Goal: Transaction & Acquisition: Book appointment/travel/reservation

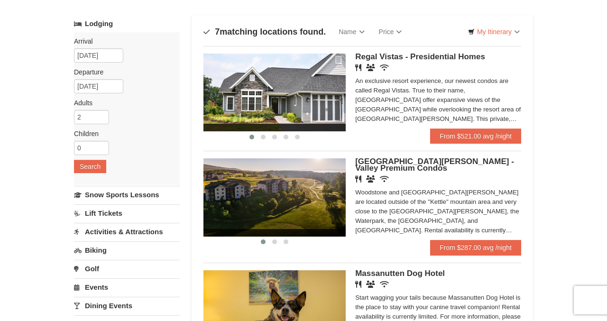
scroll to position [50, 0]
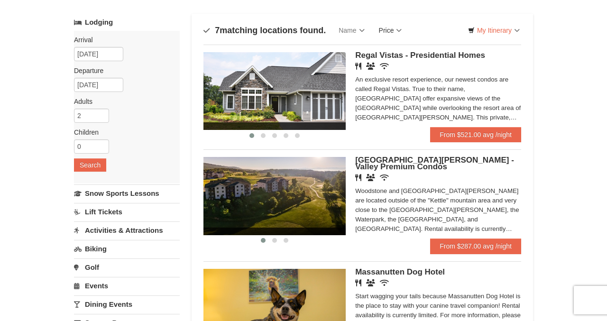
click at [282, 27] on link "Price" at bounding box center [390, 30] width 37 height 19
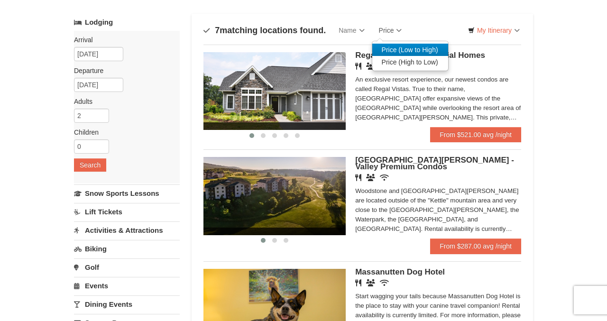
click at [282, 51] on link "Price (Low to High)" at bounding box center [410, 50] width 76 height 12
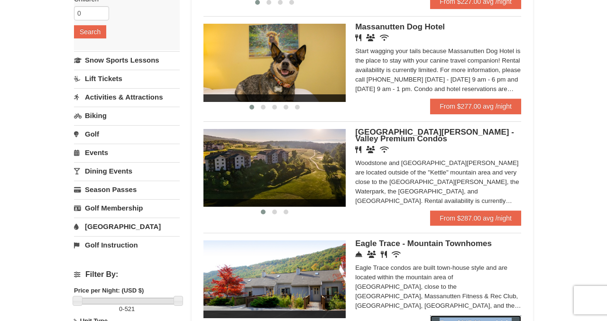
scroll to position [185, 0]
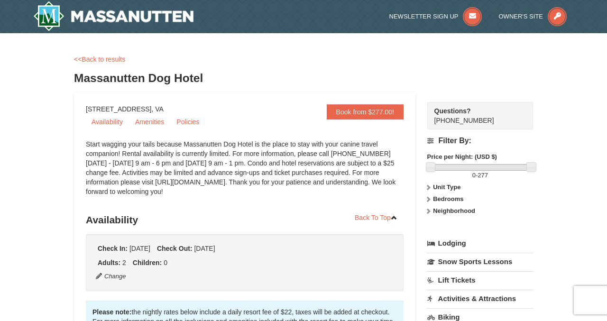
click at [254, 92] on div "<<Back to results Massanutten Dog Hotel" at bounding box center [303, 74] width 459 height 38
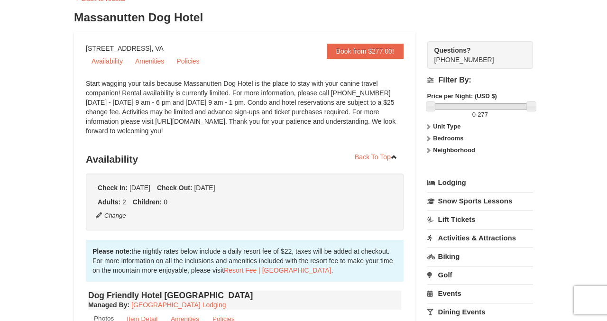
scroll to position [61, 0]
click at [196, 65] on link "Policies" at bounding box center [188, 61] width 34 height 14
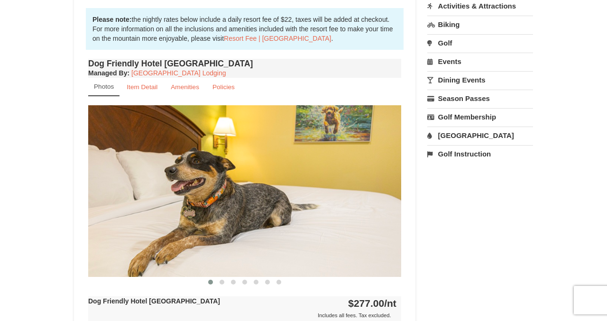
scroll to position [285, 0]
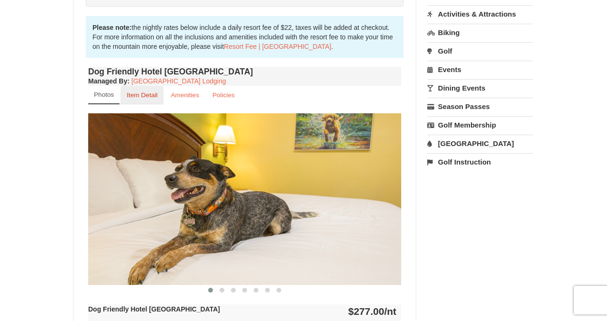
click at [149, 94] on small "Item Detail" at bounding box center [142, 95] width 31 height 7
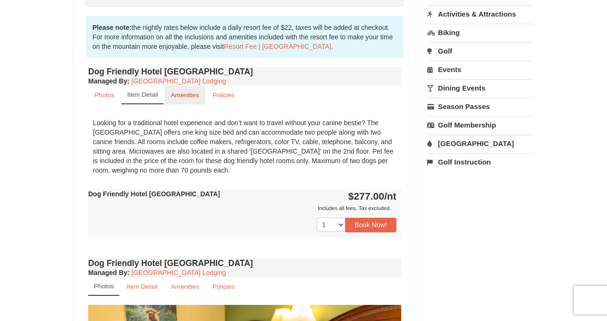
click at [190, 97] on small "Amenities" at bounding box center [185, 95] width 28 height 7
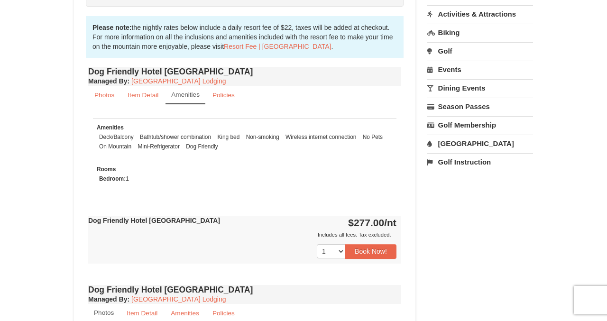
scroll to position [295, 0]
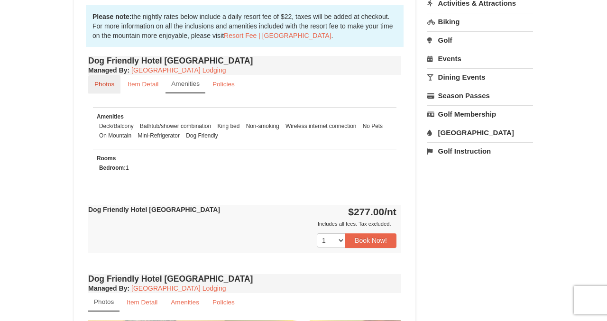
click at [111, 83] on small "Photos" at bounding box center [104, 84] width 20 height 7
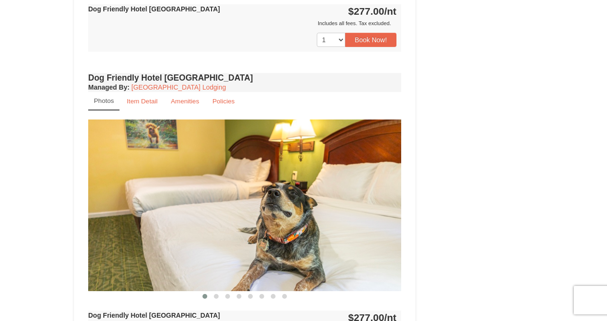
scroll to position [605, 0]
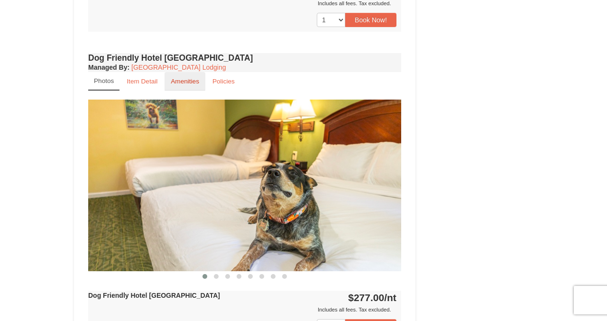
click at [189, 79] on small "Amenities" at bounding box center [185, 81] width 28 height 7
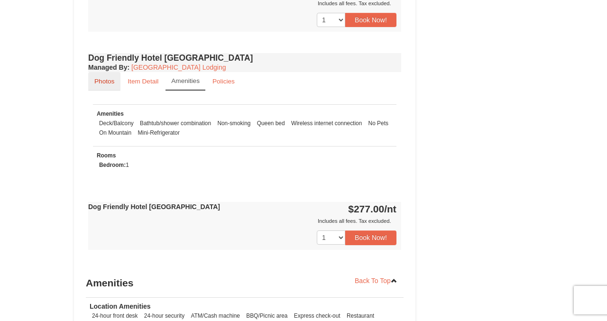
click at [109, 83] on small "Photos" at bounding box center [104, 81] width 20 height 7
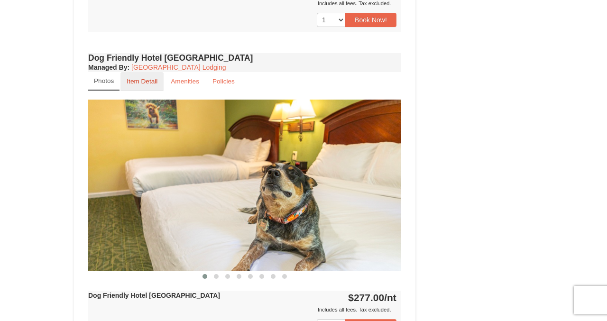
click at [137, 85] on link "Item Detail" at bounding box center [141, 81] width 43 height 18
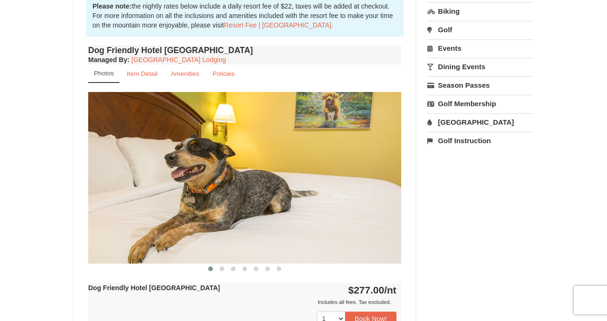
scroll to position [380, 0]
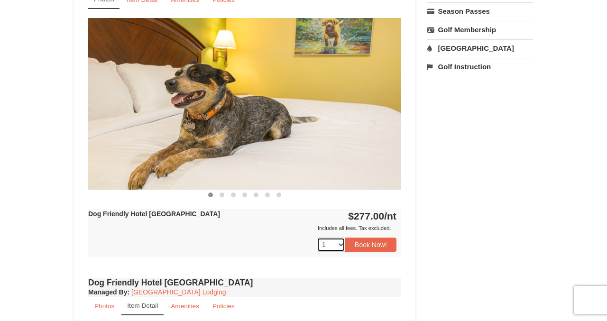
click at [333, 248] on select "1 2 3 4 5 6 7 8 9" at bounding box center [331, 245] width 28 height 14
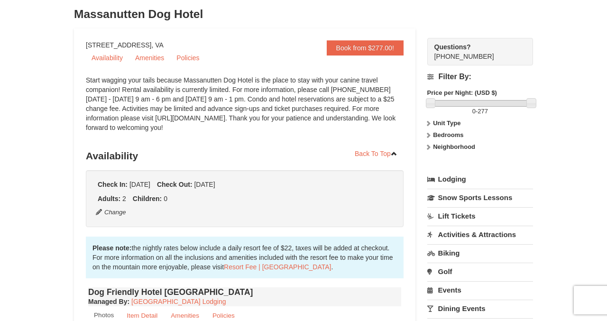
scroll to position [0, 0]
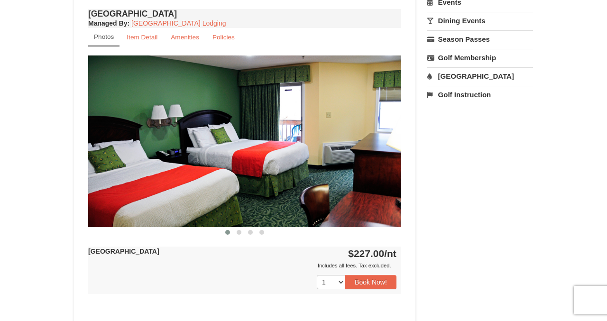
scroll to position [356, 0]
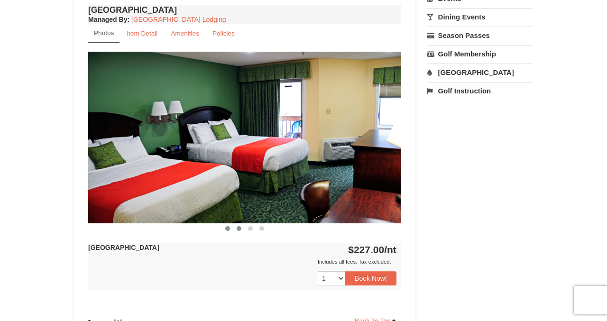
click at [240, 228] on span at bounding box center [239, 228] width 5 height 5
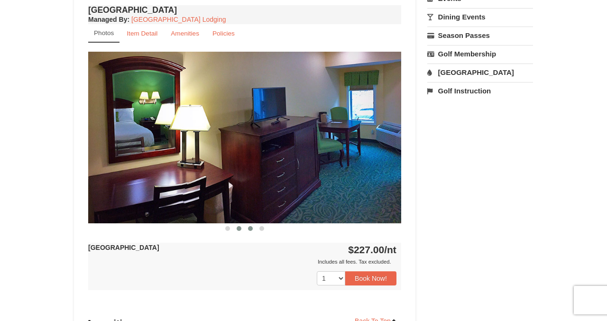
click at [253, 229] on button at bounding box center [250, 228] width 11 height 9
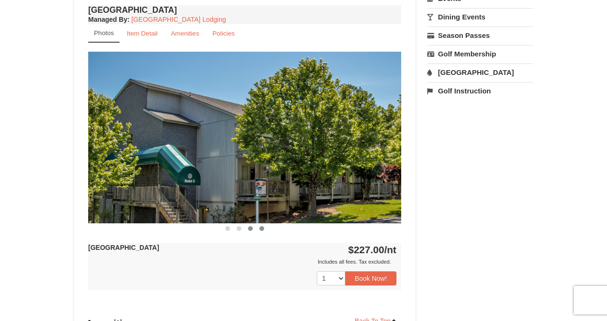
click at [262, 229] on span at bounding box center [261, 228] width 5 height 5
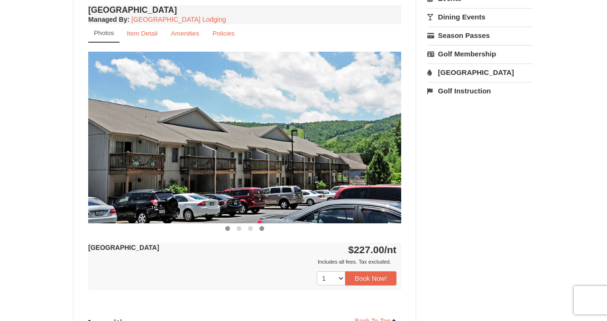
click at [226, 229] on span at bounding box center [227, 228] width 5 height 5
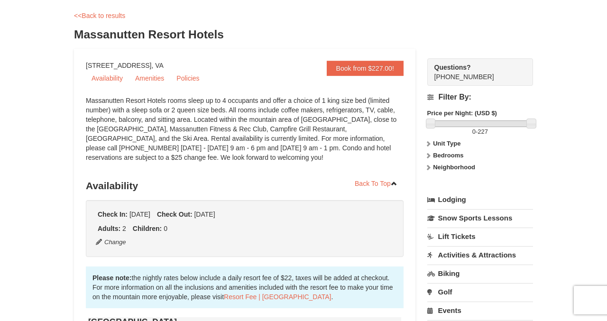
scroll to position [30, 0]
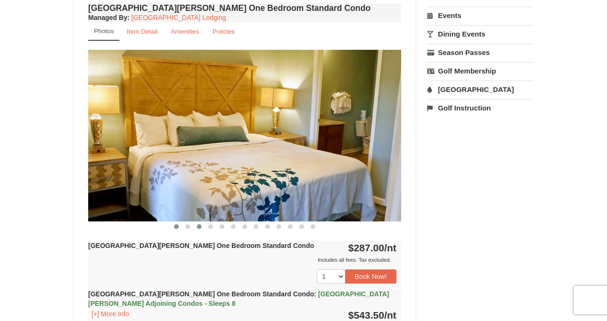
scroll to position [340, 0]
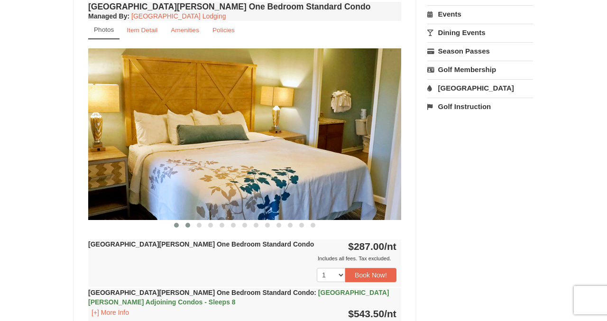
click at [186, 224] on span at bounding box center [187, 225] width 5 height 5
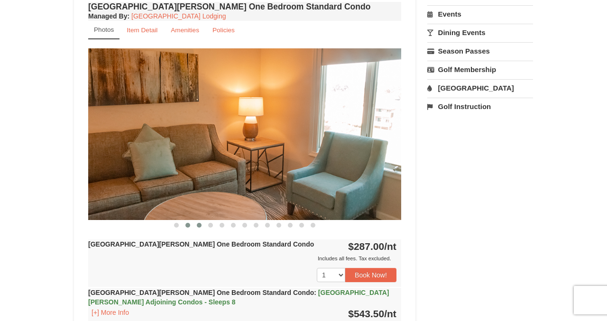
click at [199, 225] on span at bounding box center [199, 225] width 5 height 5
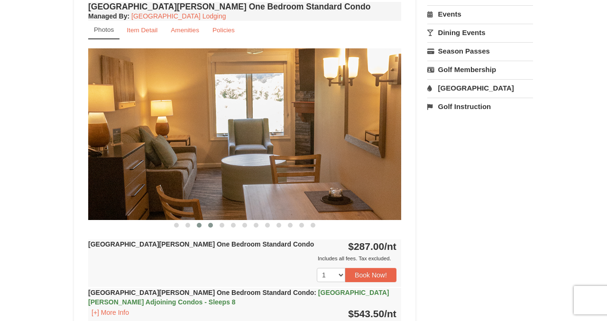
click at [211, 226] on span at bounding box center [210, 225] width 5 height 5
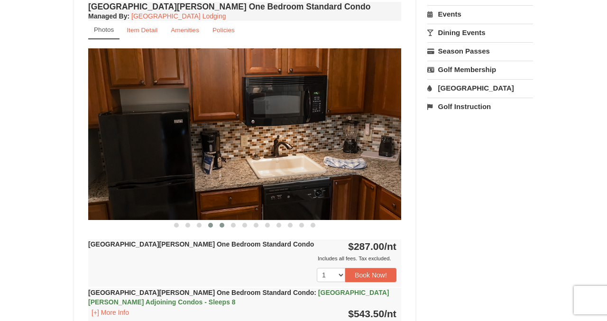
click at [221, 227] on span at bounding box center [222, 225] width 5 height 5
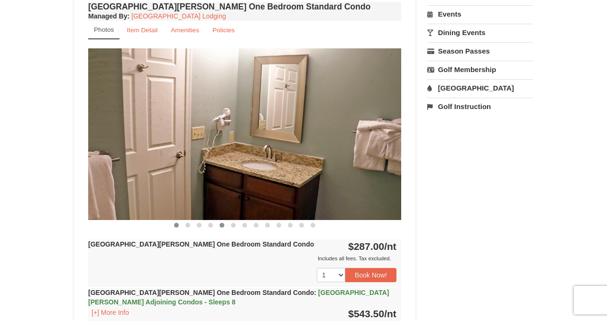
click at [176, 225] on span at bounding box center [176, 225] width 5 height 5
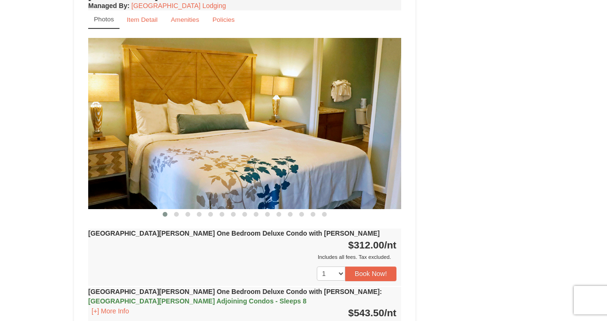
scroll to position [761, 0]
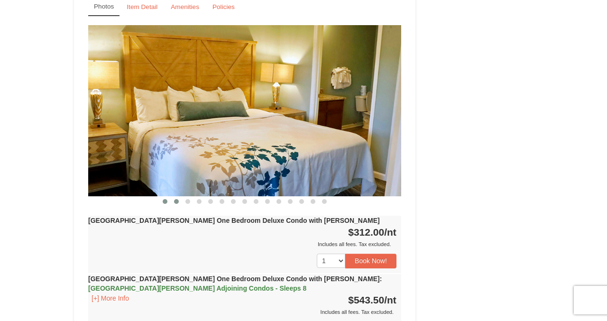
click at [175, 199] on span at bounding box center [176, 201] width 5 height 5
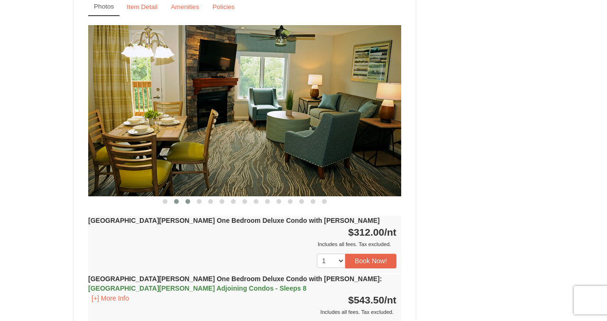
click at [184, 197] on button at bounding box center [187, 201] width 11 height 9
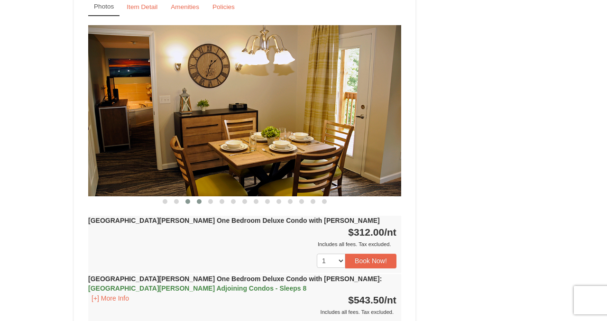
click at [195, 197] on button at bounding box center [199, 201] width 11 height 9
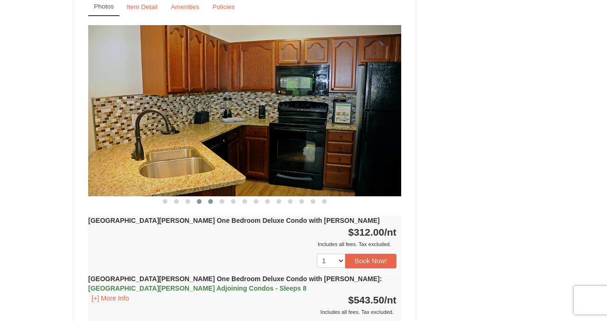
click at [209, 199] on span at bounding box center [210, 201] width 5 height 5
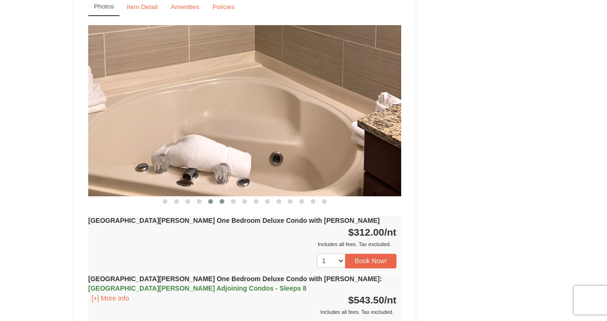
click at [224, 197] on button at bounding box center [221, 201] width 11 height 9
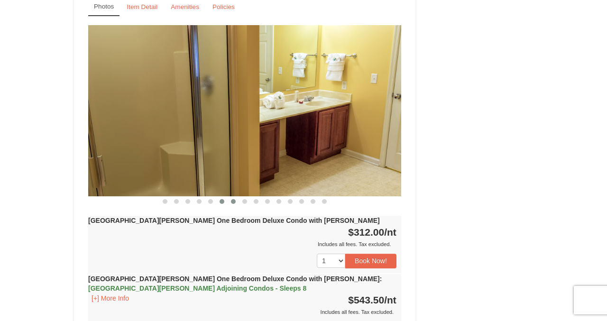
click at [236, 197] on button at bounding box center [233, 201] width 11 height 9
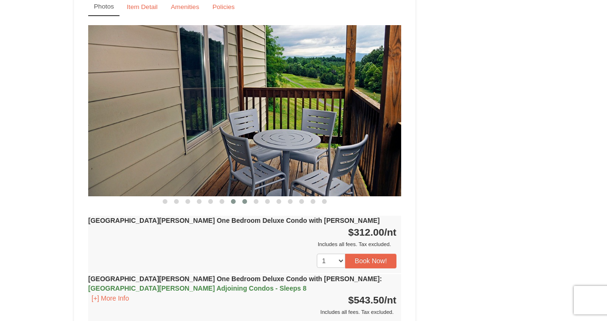
click at [244, 199] on span at bounding box center [244, 201] width 5 height 5
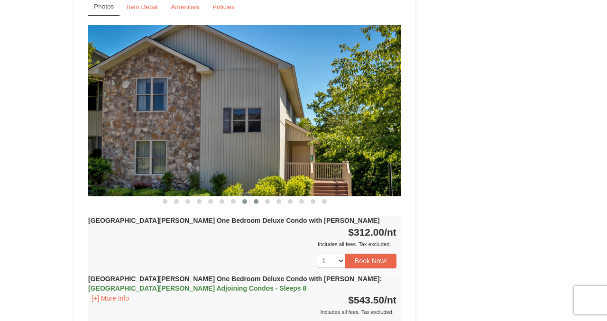
click at [253, 197] on button at bounding box center [255, 201] width 11 height 9
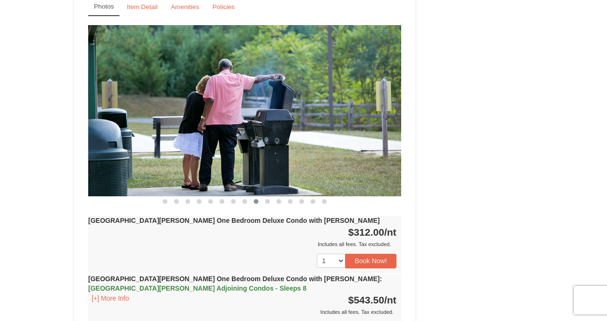
click at [261, 197] on button at bounding box center [255, 201] width 11 height 9
click at [269, 197] on button at bounding box center [267, 201] width 11 height 9
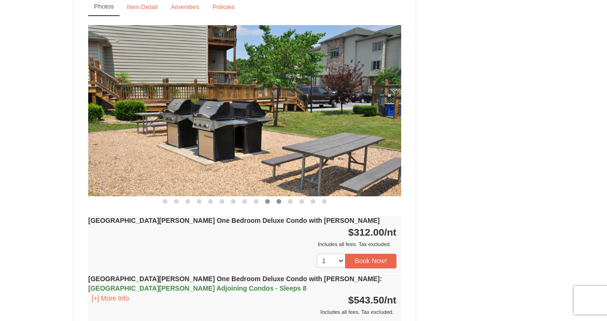
click at [280, 199] on span at bounding box center [279, 201] width 5 height 5
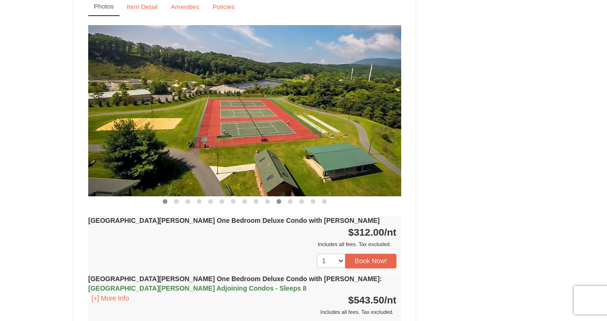
click at [166, 199] on span at bounding box center [165, 201] width 5 height 5
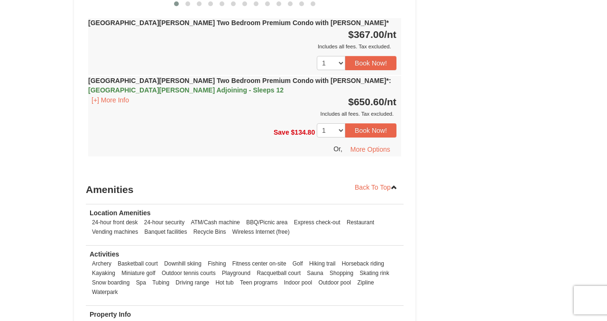
scroll to position [2654, 0]
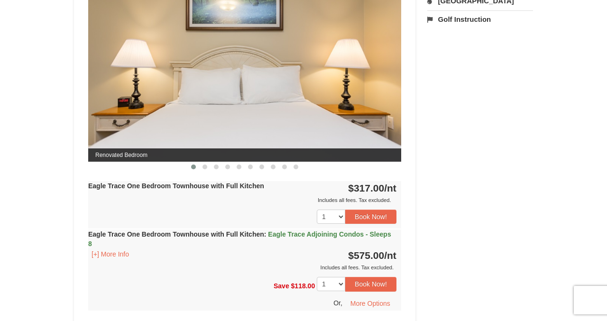
scroll to position [431, 0]
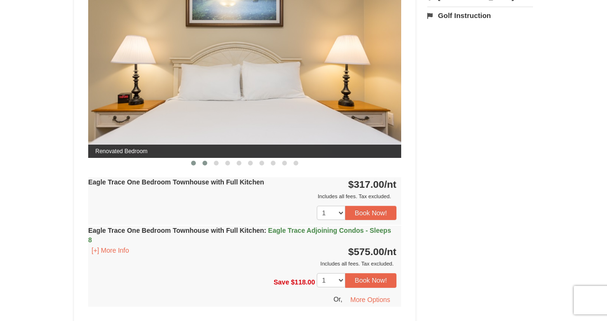
click at [203, 162] on span at bounding box center [205, 163] width 5 height 5
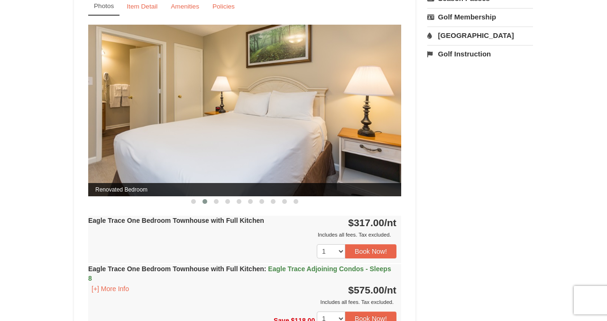
scroll to position [388, 0]
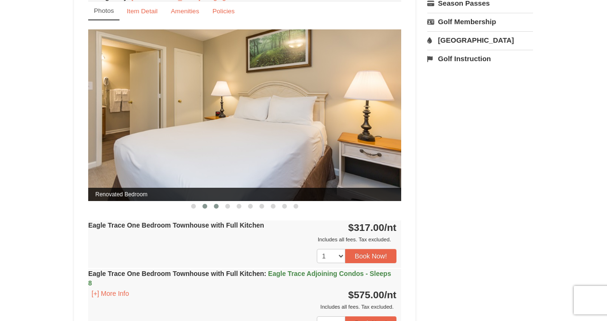
click at [215, 204] on span at bounding box center [216, 206] width 5 height 5
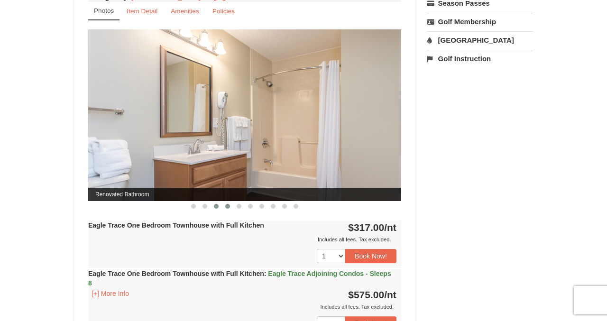
click at [225, 207] on span at bounding box center [227, 206] width 5 height 5
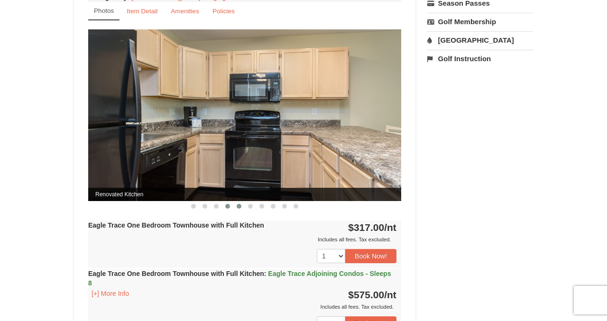
click at [240, 205] on span at bounding box center [239, 206] width 5 height 5
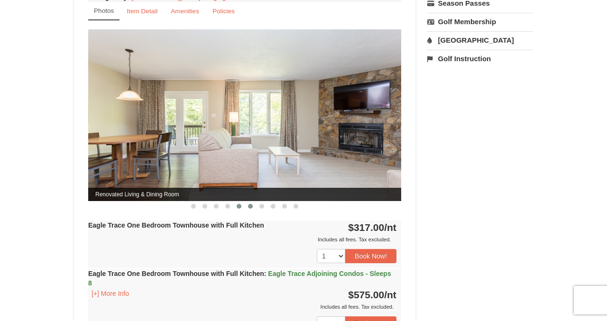
click at [252, 205] on span at bounding box center [250, 206] width 5 height 5
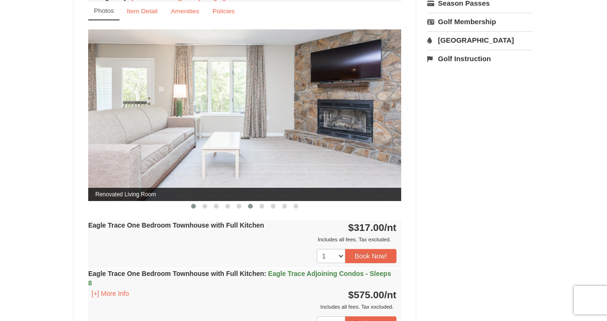
click at [195, 207] on span at bounding box center [193, 206] width 5 height 5
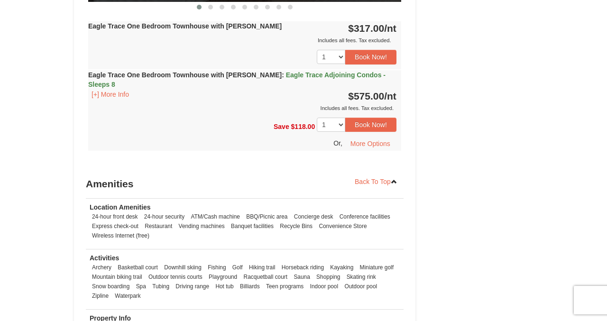
scroll to position [999, 0]
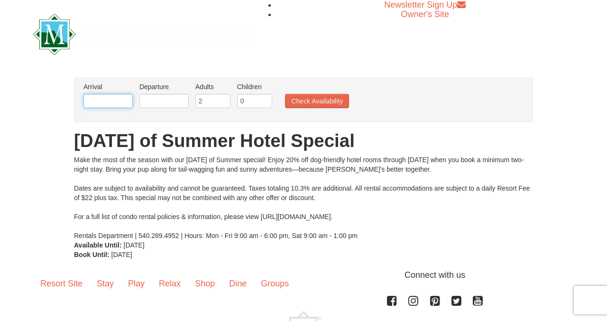
click at [124, 101] on input "text" at bounding box center [107, 101] width 49 height 14
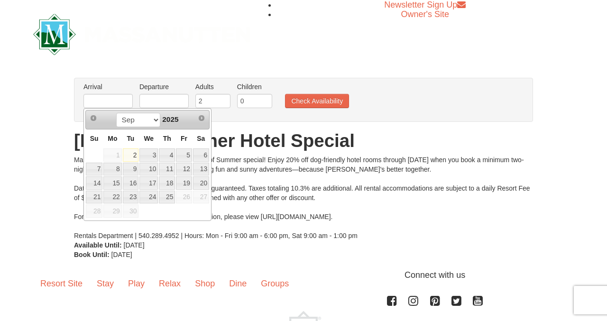
click at [174, 120] on span "2025" at bounding box center [170, 119] width 16 height 8
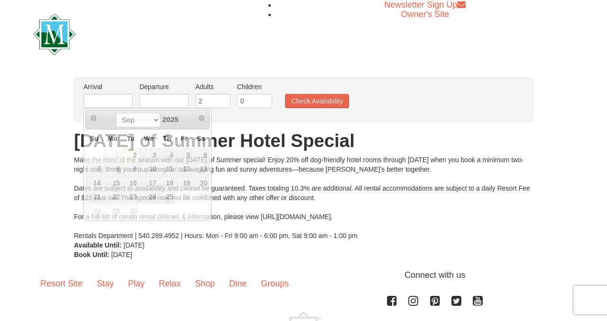
click at [251, 171] on div "Make the most of the season with our Dog Days of Summer special! Enjoy 20% off …" at bounding box center [303, 197] width 459 height 85
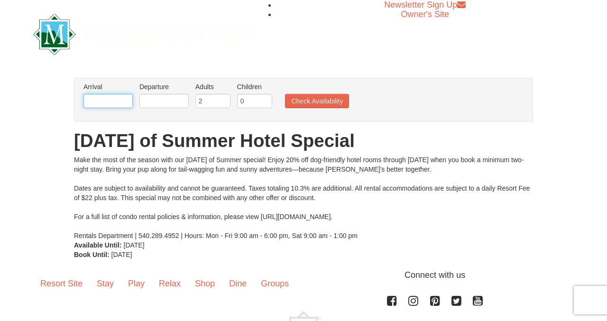
click at [120, 99] on input "text" at bounding box center [107, 101] width 49 height 14
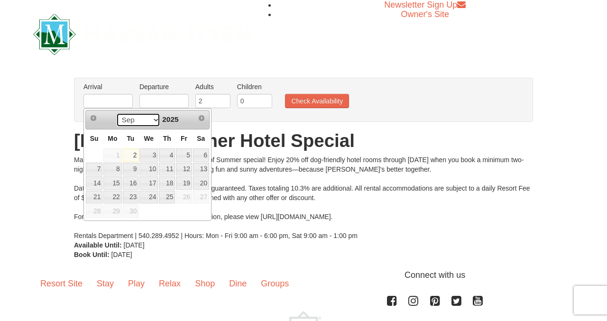
click at [127, 123] on select "Sep" at bounding box center [138, 120] width 44 height 14
click at [116, 113] on select "Sep" at bounding box center [138, 120] width 44 height 14
click at [188, 184] on link "19" at bounding box center [184, 182] width 16 height 13
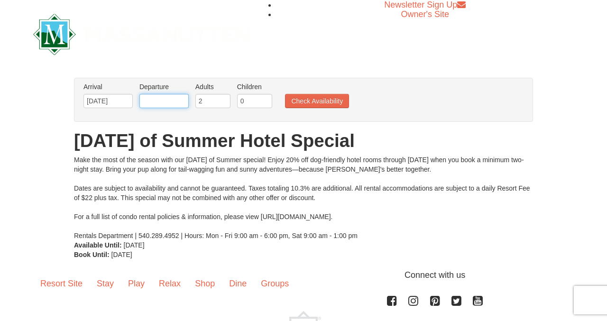
click at [172, 101] on input "text" at bounding box center [163, 101] width 49 height 14
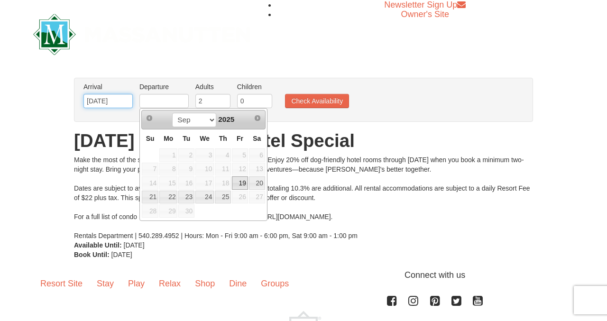
click at [123, 96] on input "09/19/2025" at bounding box center [107, 101] width 49 height 14
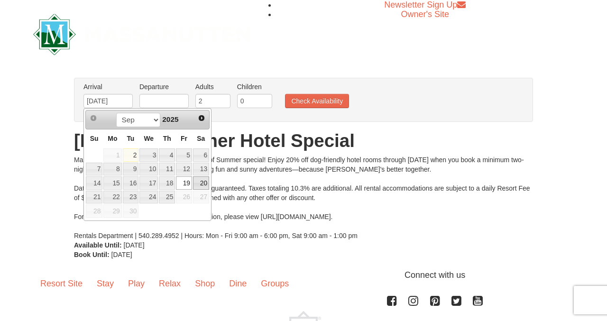
click at [198, 184] on link "20" at bounding box center [201, 182] width 16 height 13
type input "09/20/2025"
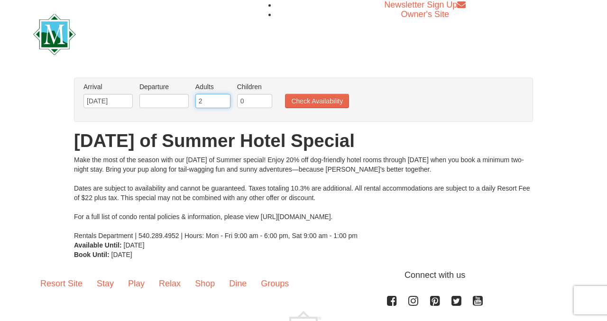
click at [215, 98] on input "2" at bounding box center [212, 101] width 35 height 14
click at [169, 100] on input "text" at bounding box center [163, 101] width 49 height 14
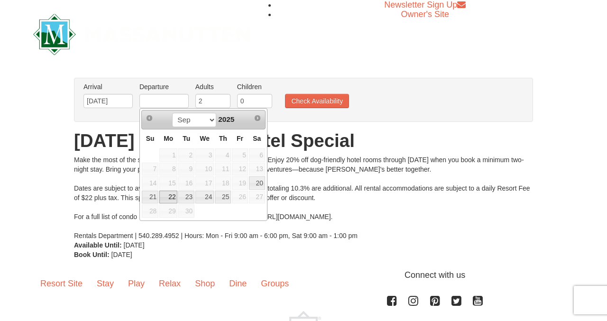
click at [163, 198] on link "22" at bounding box center [168, 197] width 18 height 13
type input "[DATE]"
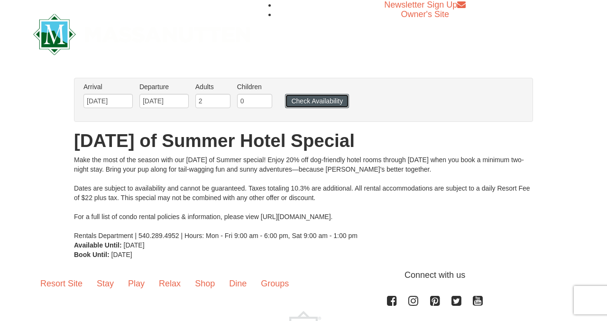
click at [305, 102] on button "Check Availability" at bounding box center [317, 101] width 64 height 14
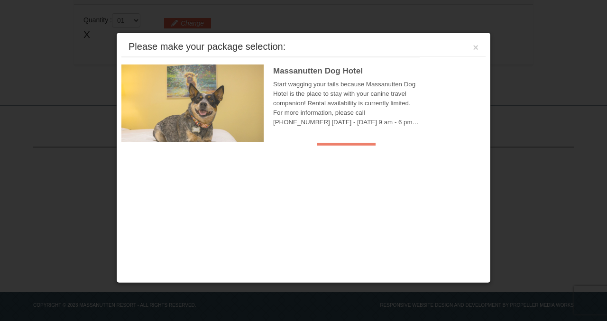
scroll to position [290, 0]
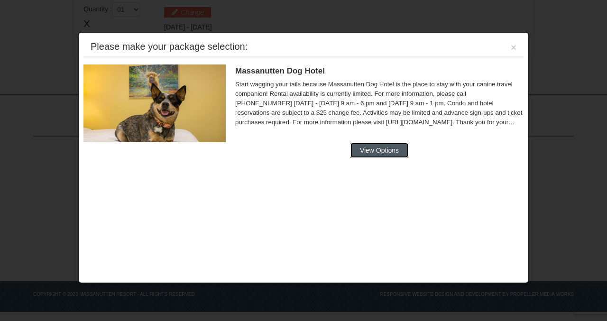
click at [374, 147] on button "View Options" at bounding box center [379, 150] width 58 height 15
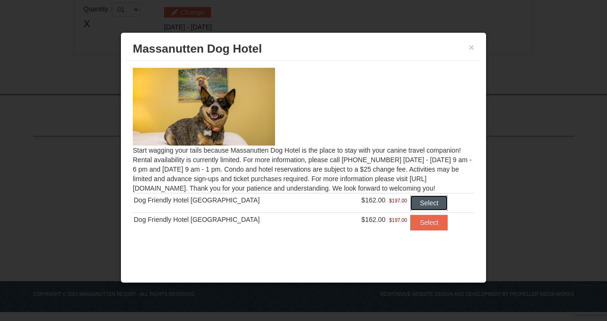
click at [424, 200] on button "Select" at bounding box center [428, 202] width 37 height 15
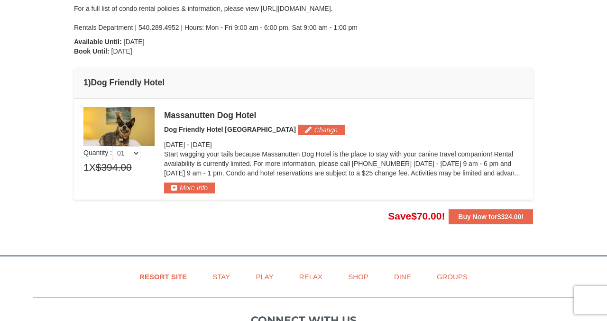
scroll to position [110, 0]
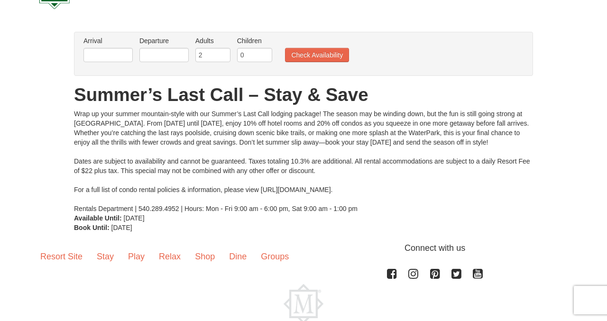
scroll to position [50, 0]
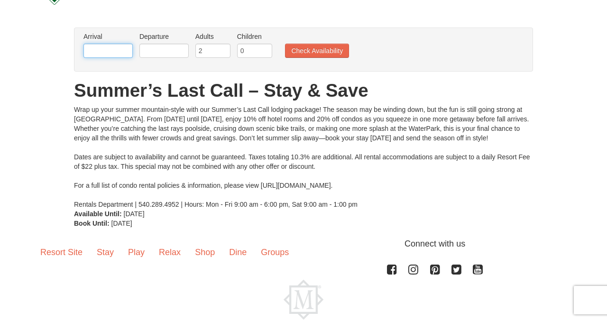
click at [110, 50] on input "text" at bounding box center [107, 51] width 49 height 14
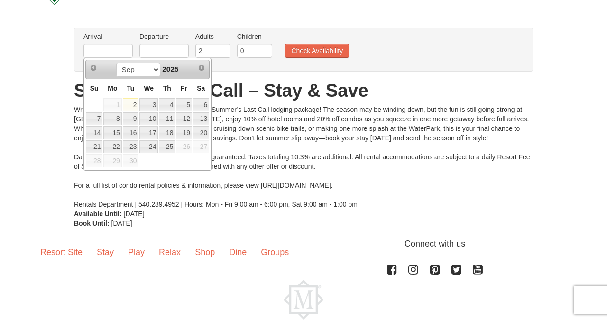
click at [186, 88] on span "Fr" at bounding box center [184, 88] width 7 height 8
click at [199, 133] on link "20" at bounding box center [201, 132] width 16 height 13
type input "[DATE]"
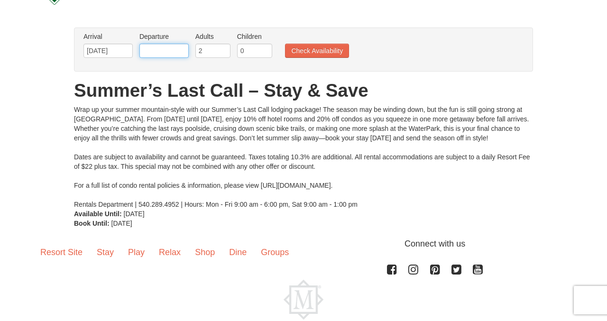
click at [163, 52] on input "text" at bounding box center [163, 51] width 49 height 14
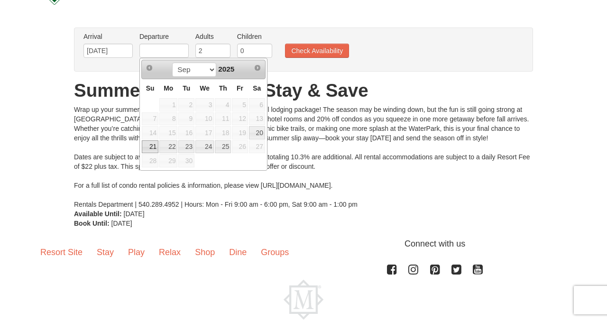
click at [146, 146] on link "21" at bounding box center [150, 146] width 17 height 13
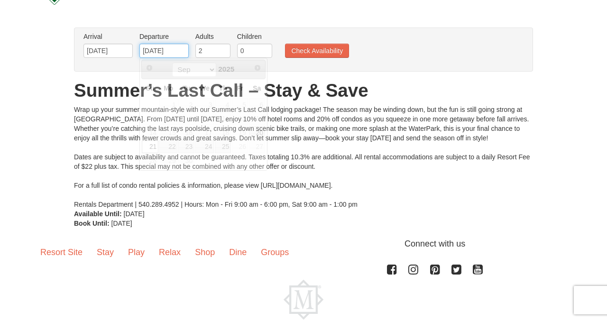
click at [181, 51] on input "[DATE]" at bounding box center [163, 51] width 49 height 14
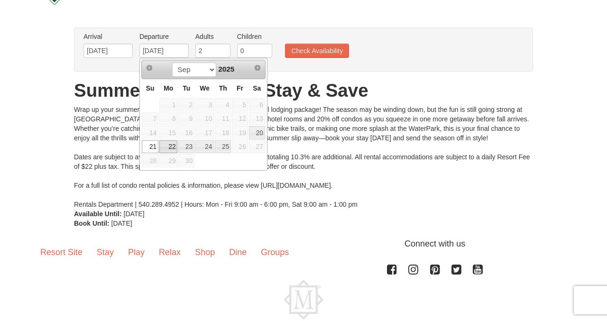
click at [171, 146] on link "22" at bounding box center [168, 146] width 18 height 13
type input "[DATE]"
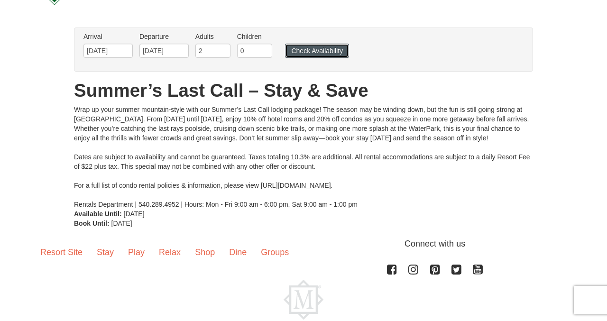
click at [316, 45] on button "Check Availability" at bounding box center [317, 51] width 64 height 14
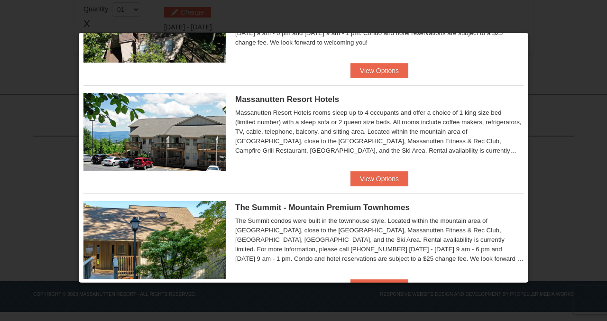
scroll to position [314, 0]
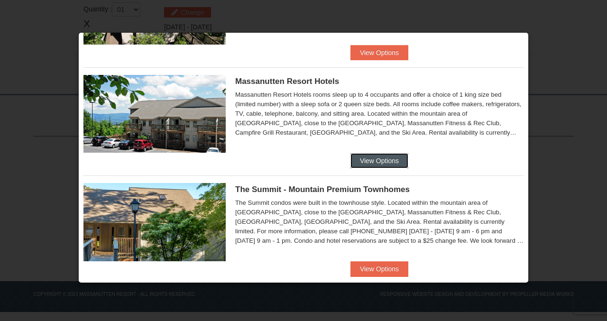
click at [375, 162] on button "View Options" at bounding box center [379, 160] width 58 height 15
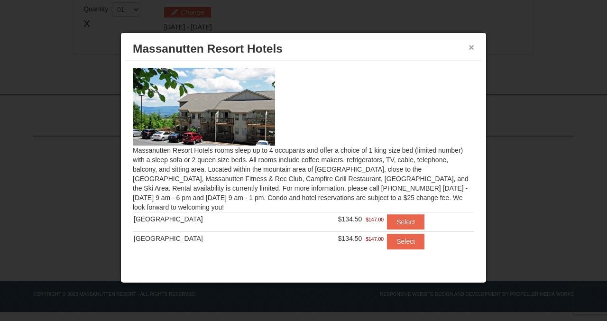
click at [471, 47] on button "×" at bounding box center [472, 47] width 6 height 9
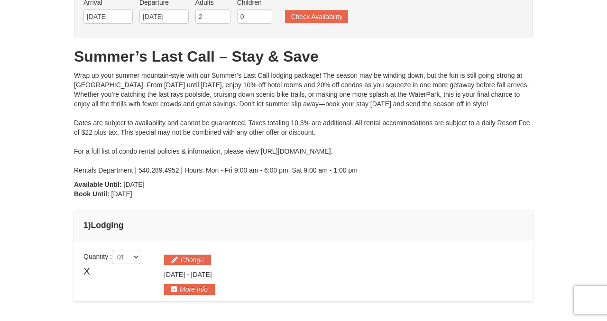
scroll to position [36, 0]
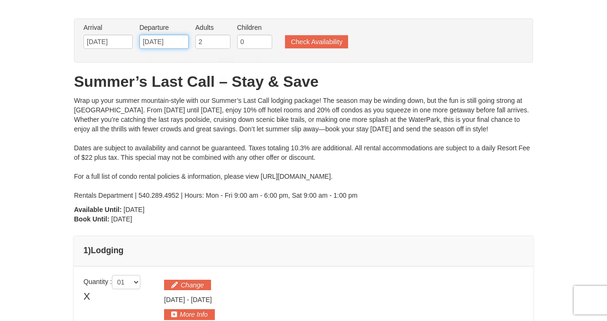
click at [162, 43] on input "09/22/2025" at bounding box center [163, 42] width 49 height 14
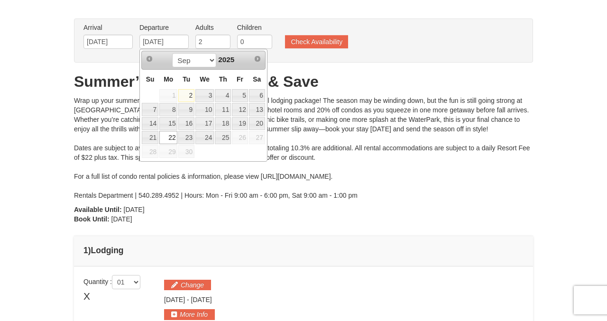
click at [157, 135] on link "21" at bounding box center [150, 137] width 17 height 13
type input "[DATE]"
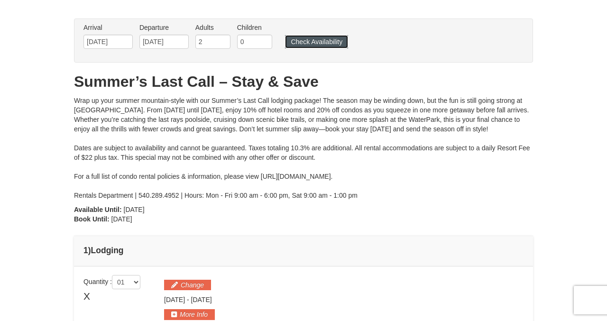
click at [306, 42] on button "Check Availability" at bounding box center [316, 41] width 63 height 13
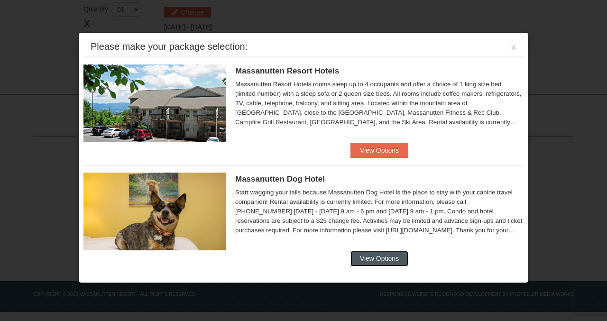
click at [362, 259] on button "View Options" at bounding box center [379, 258] width 58 height 15
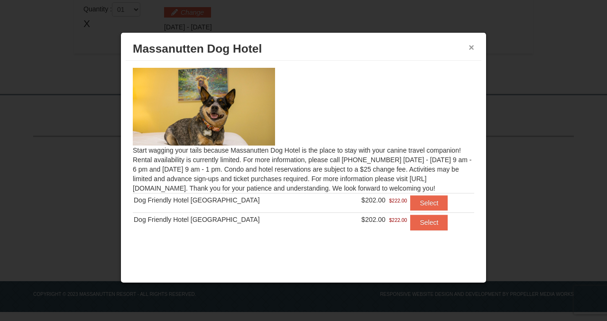
click at [473, 47] on button "×" at bounding box center [472, 47] width 6 height 9
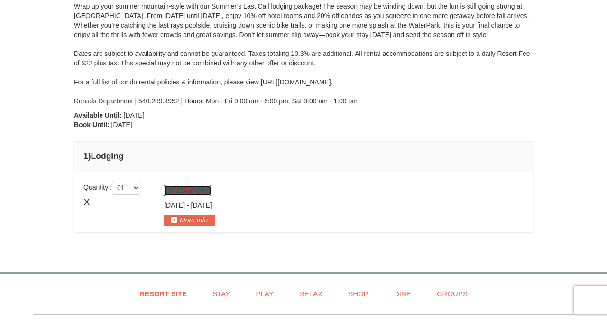
click at [196, 188] on button "Change" at bounding box center [187, 190] width 47 height 10
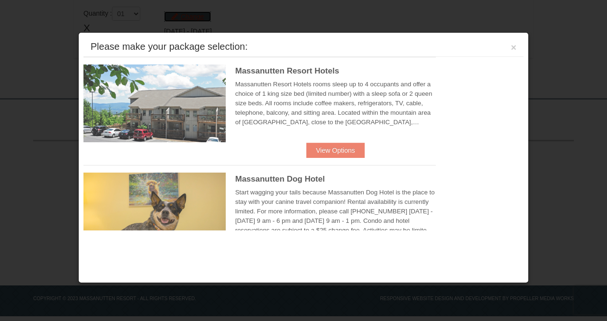
scroll to position [309, 0]
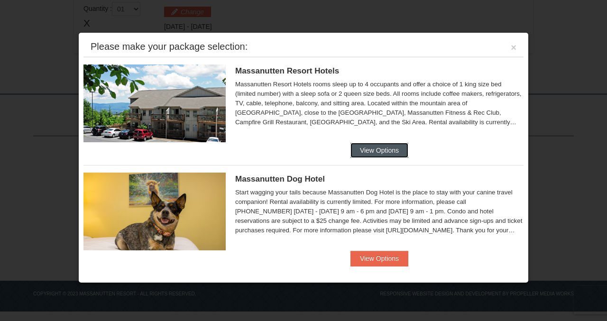
click at [368, 150] on button "View Options" at bounding box center [379, 150] width 58 height 15
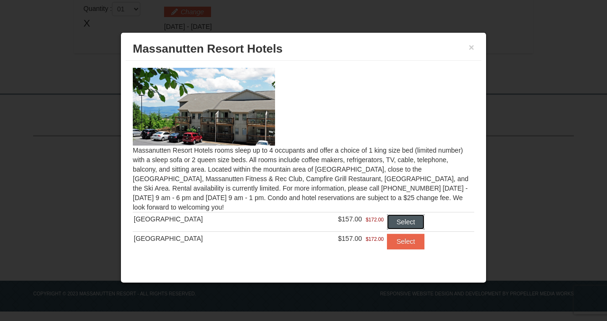
click at [391, 217] on button "Select" at bounding box center [405, 221] width 37 height 15
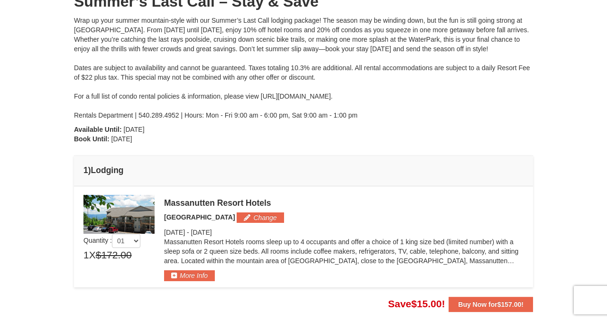
scroll to position [114, 0]
